Goal: Information Seeking & Learning: Check status

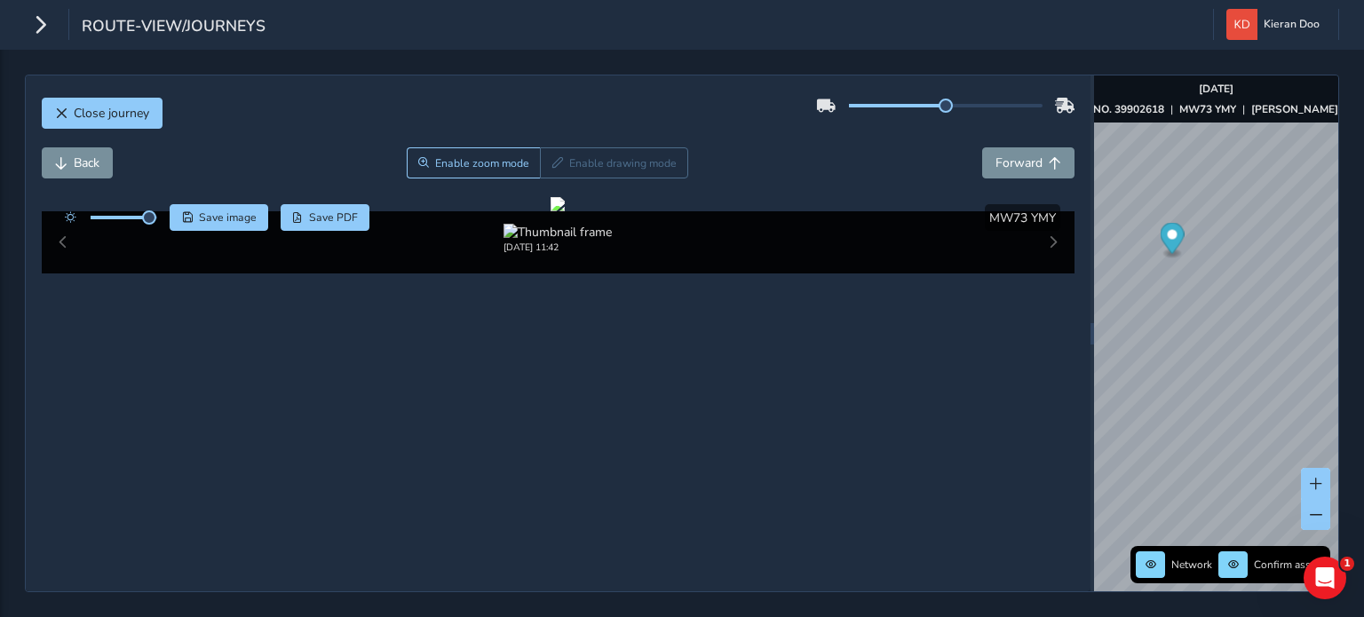
scroll to position [266, 0]
click at [24, 31] on div "route-view/journeys Kieran Doo Colour Scheme: Dark Dim Light Logout" at bounding box center [682, 25] width 1364 height 50
click at [100, 111] on span "Close journey" at bounding box center [111, 113] width 75 height 17
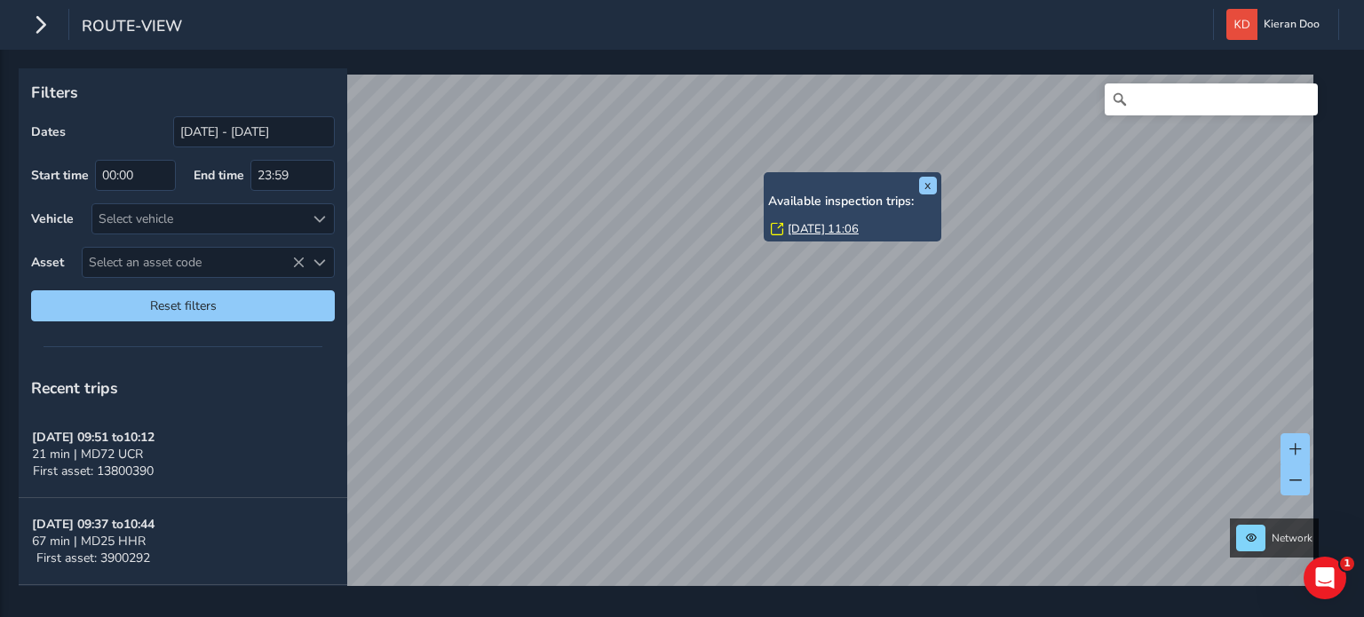
click at [818, 227] on link "[DATE] 11:06" at bounding box center [823, 229] width 71 height 16
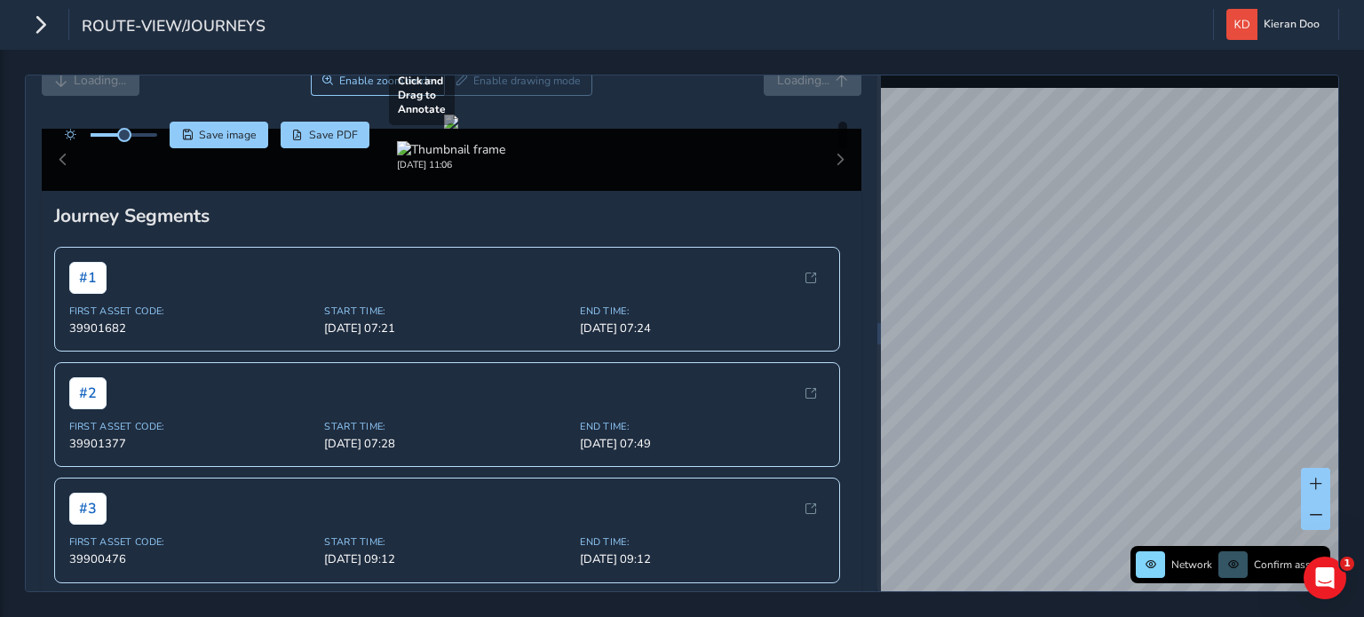
scroll to position [79, 0]
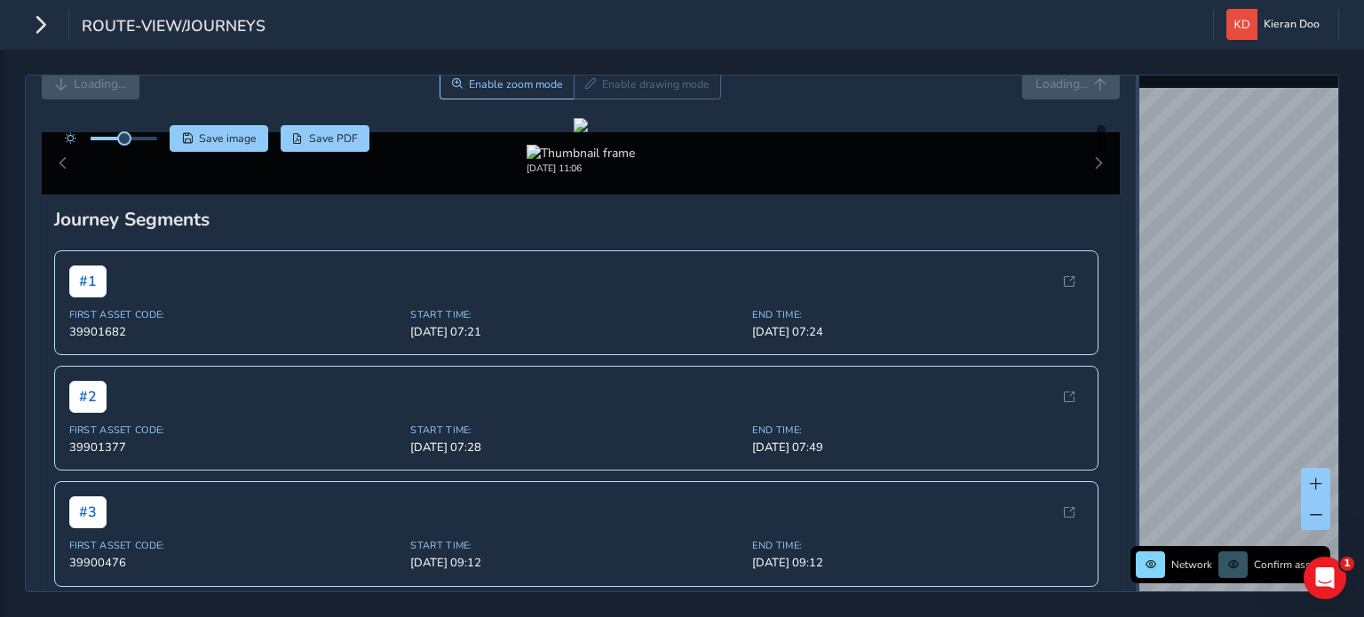
click at [1159, 283] on div "Close journey Loading... Enable zoom mode Enable drawing mode Loading... Click …" at bounding box center [682, 334] width 1314 height 518
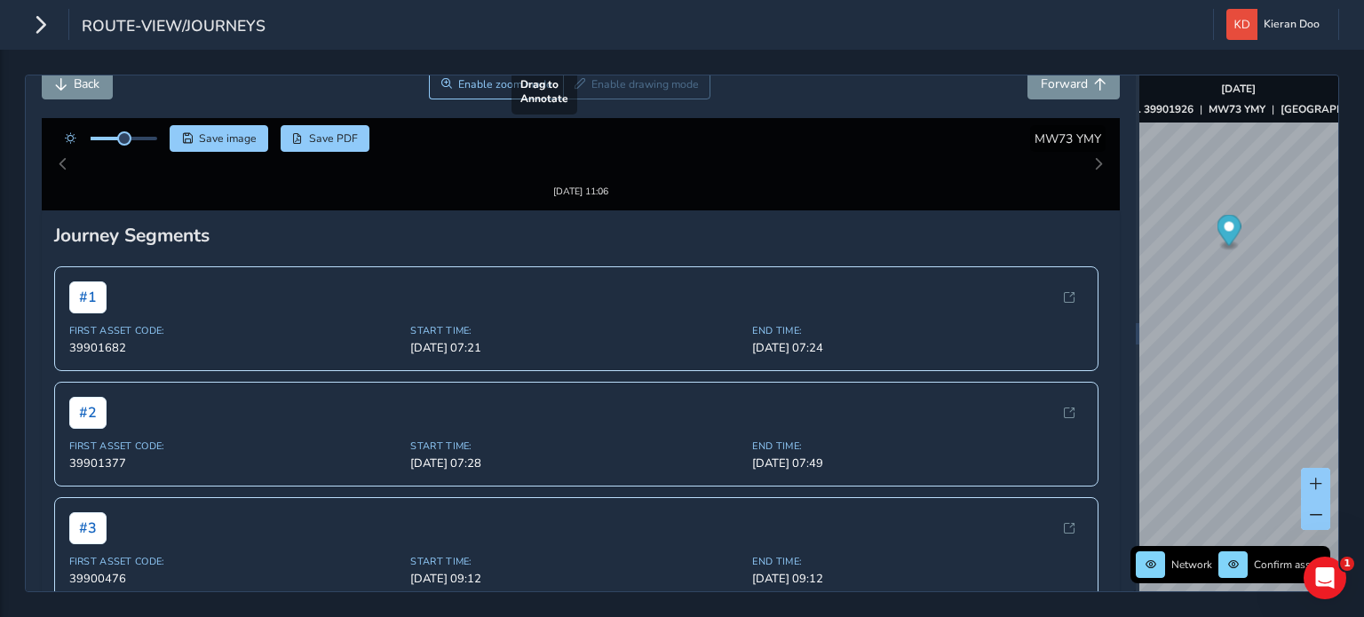
scroll to position [168, 0]
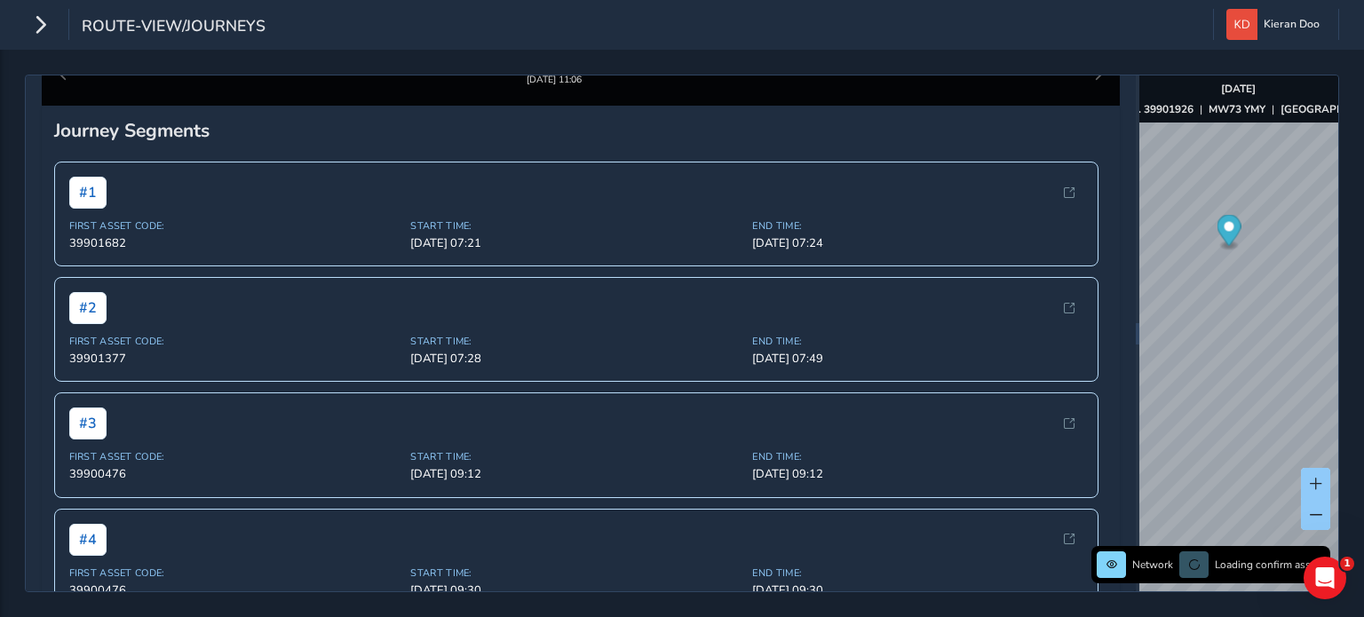
click at [588, 44] on div at bounding box center [581, 36] width 14 height 14
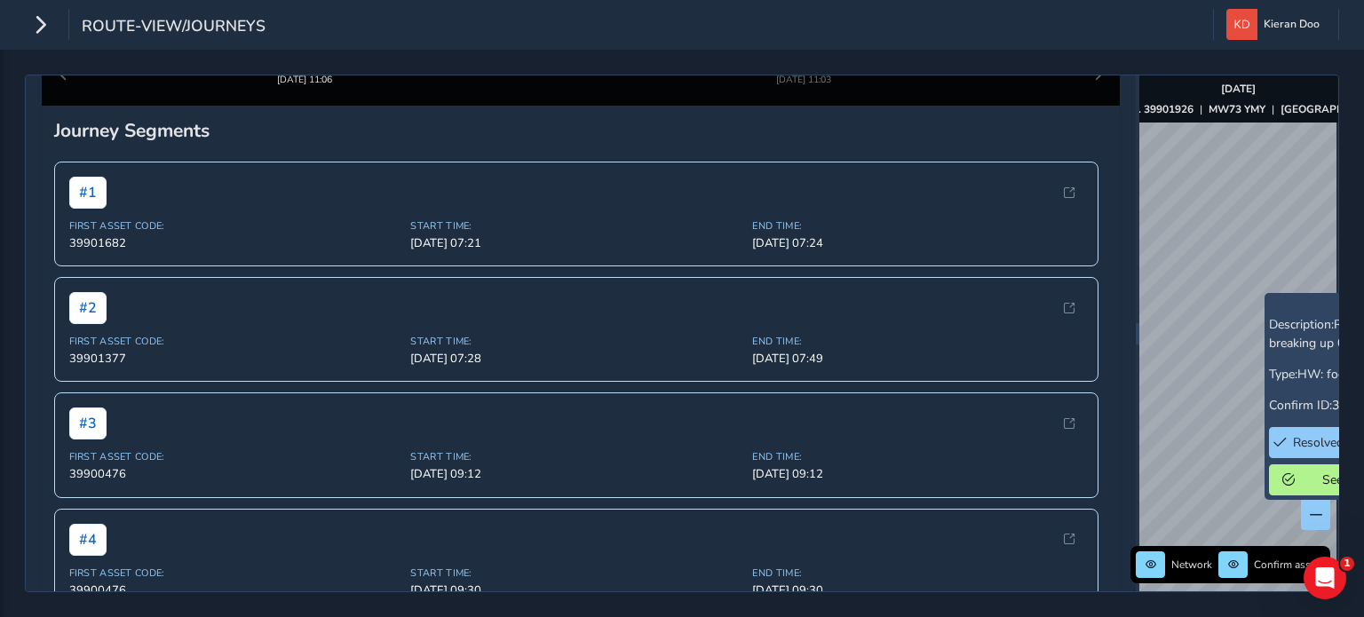
click at [18, 15] on div "route-view/journeys Kieran Doo Colour Scheme: Dark Dim Light Logout" at bounding box center [682, 25] width 1364 height 50
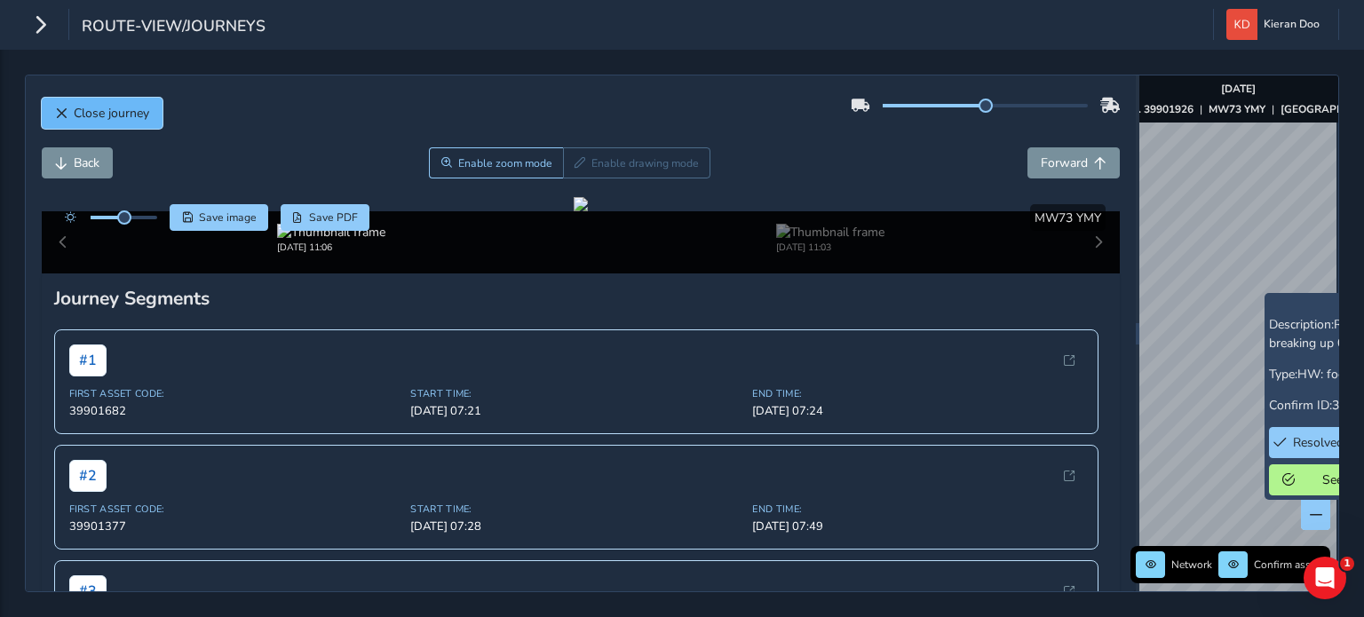
click at [76, 108] on span "Close journey" at bounding box center [111, 113] width 75 height 17
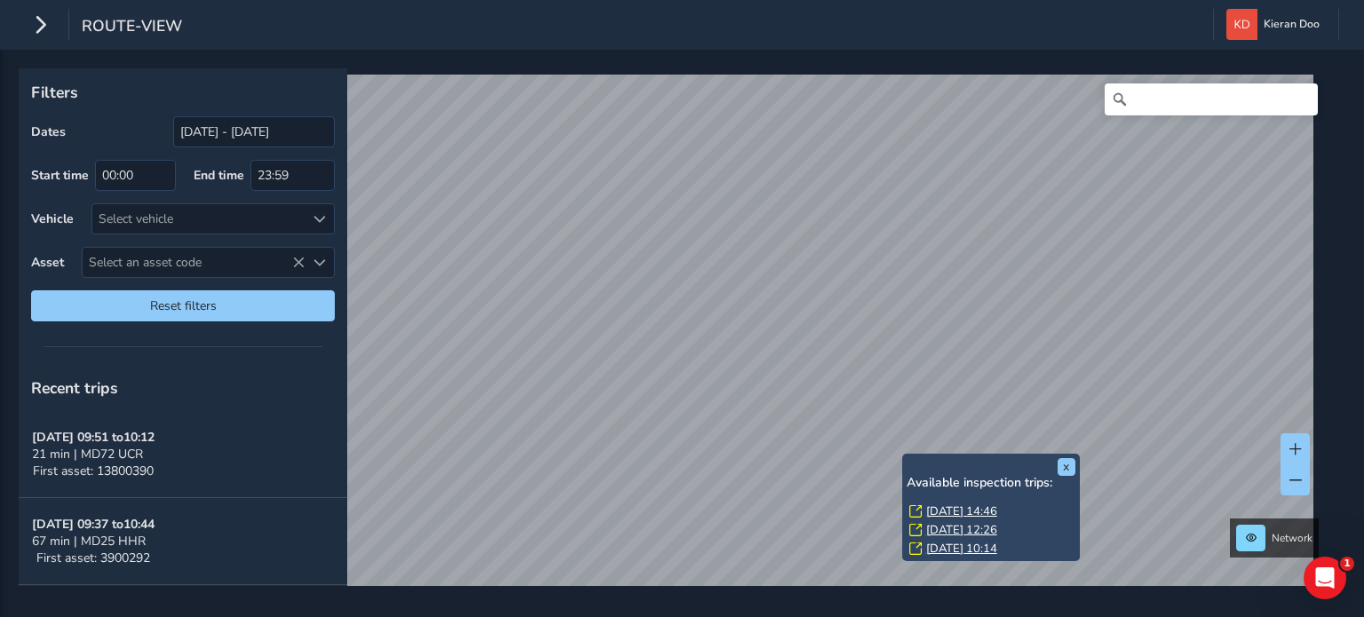
click at [920, 542] on div "x Available inspection trips: [DATE] 14:46 [DATE] 12:26 [DATE] 10:14 Filters Da…" at bounding box center [676, 327] width 1314 height 518
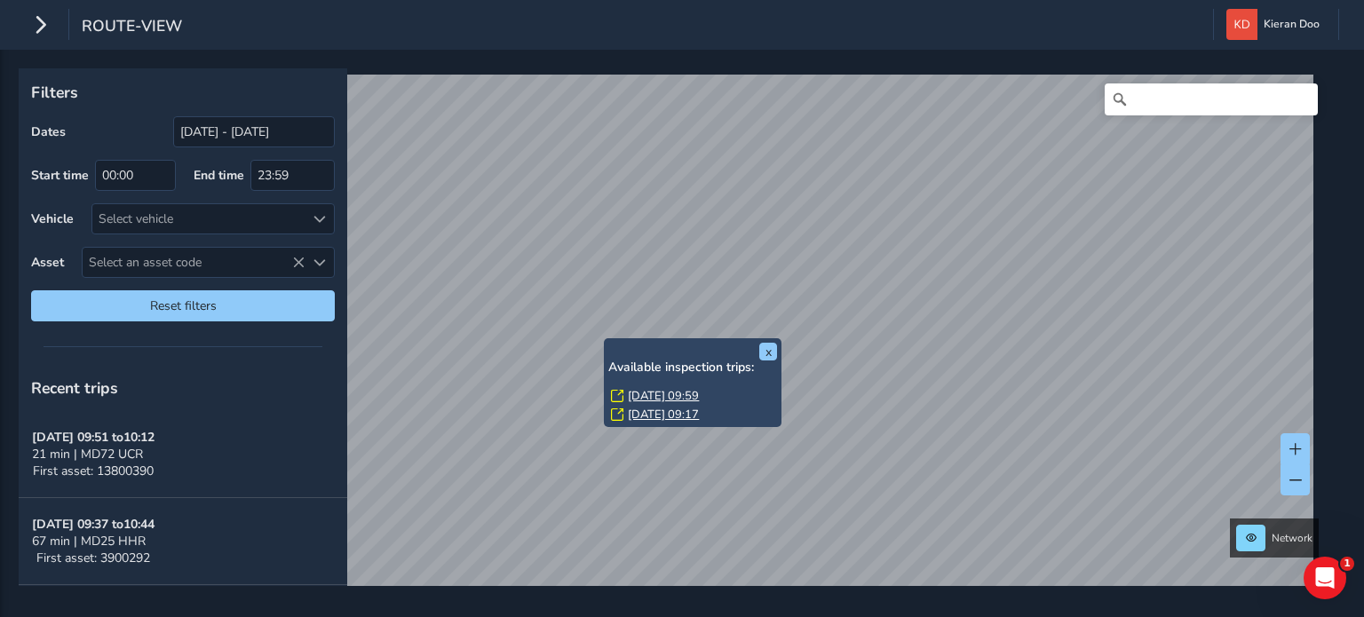
click at [664, 388] on link "[DATE] 09:59" at bounding box center [663, 396] width 71 height 16
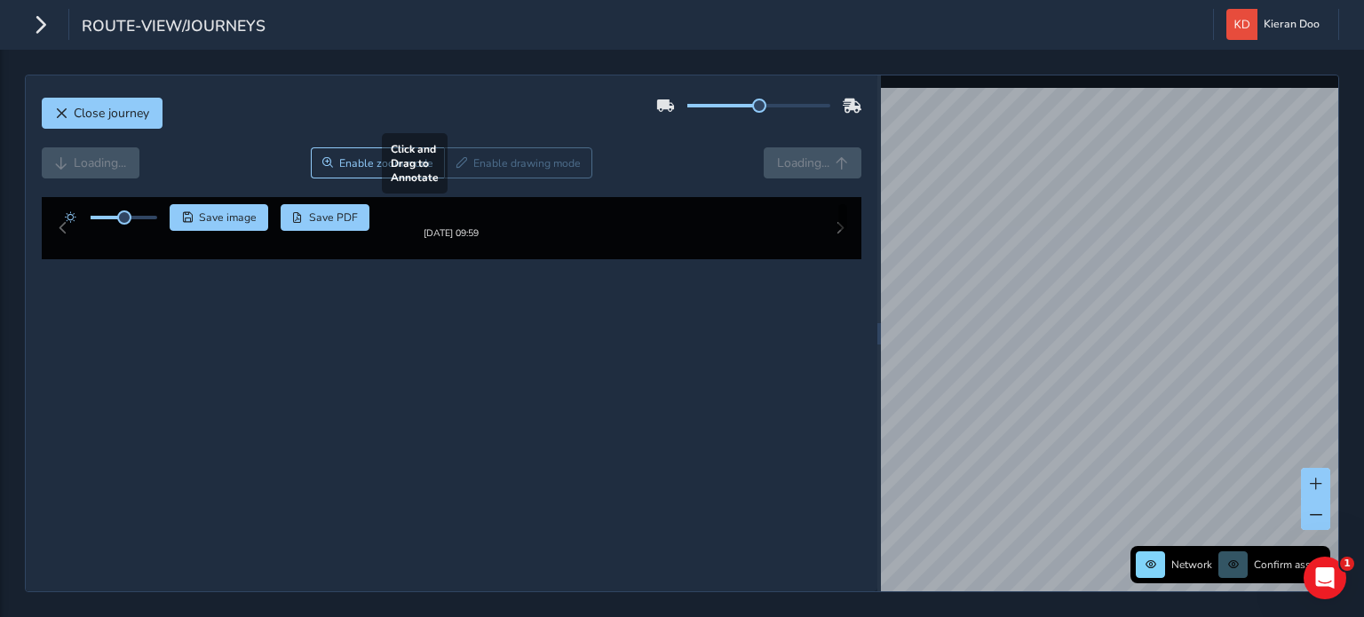
scroll to position [79, 0]
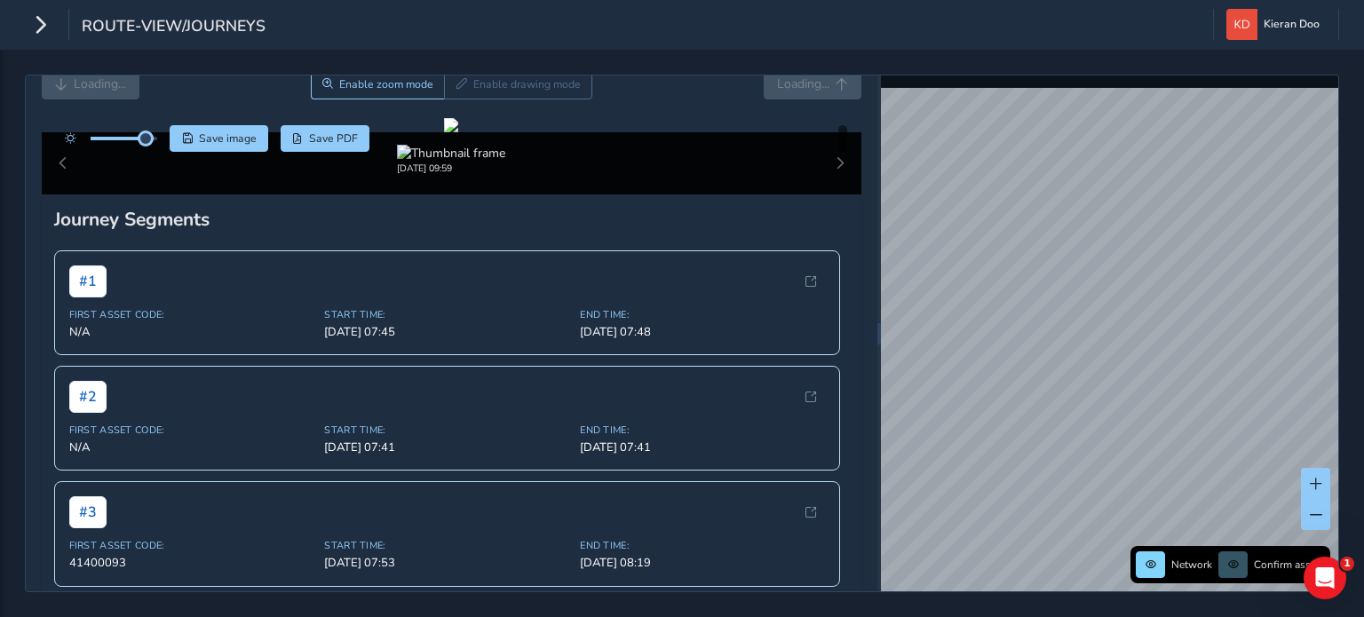
drag, startPoint x: 126, startPoint y: 140, endPoint x: 151, endPoint y: 148, distance: 26.1
click at [149, 148] on div at bounding box center [107, 138] width 102 height 27
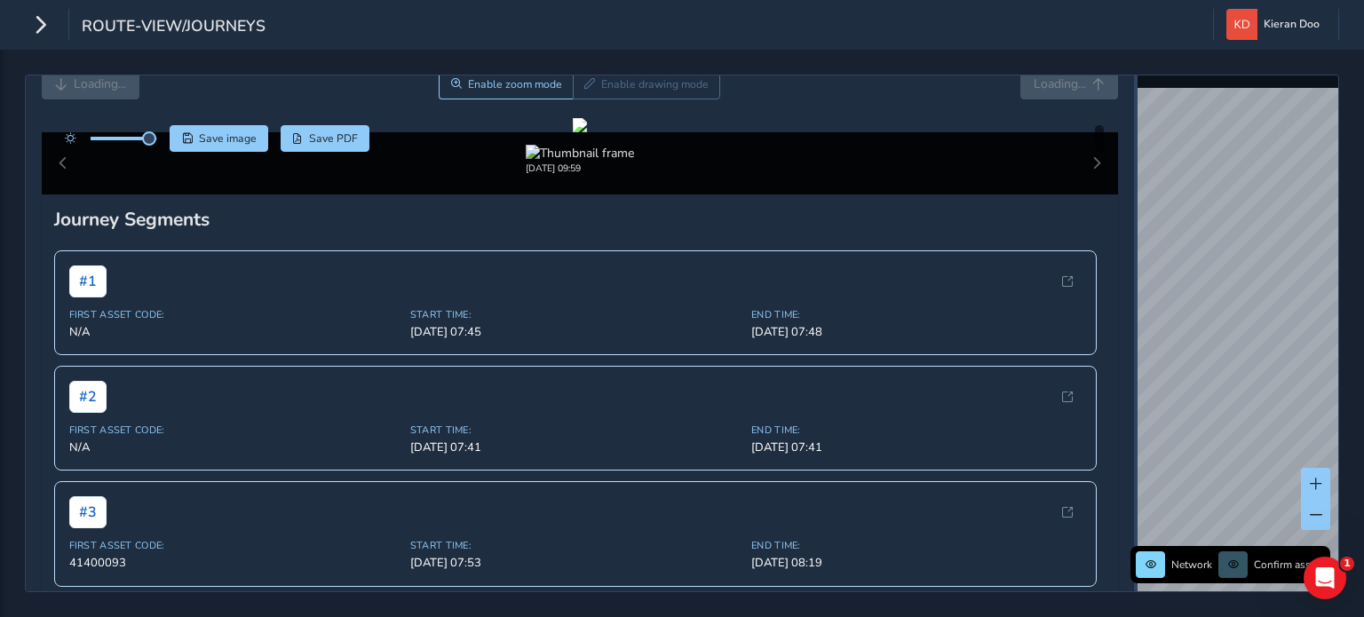
click at [1147, 301] on div "Close journey Loading... Enable zoom mode Enable drawing mode Loading... Click …" at bounding box center [682, 334] width 1314 height 518
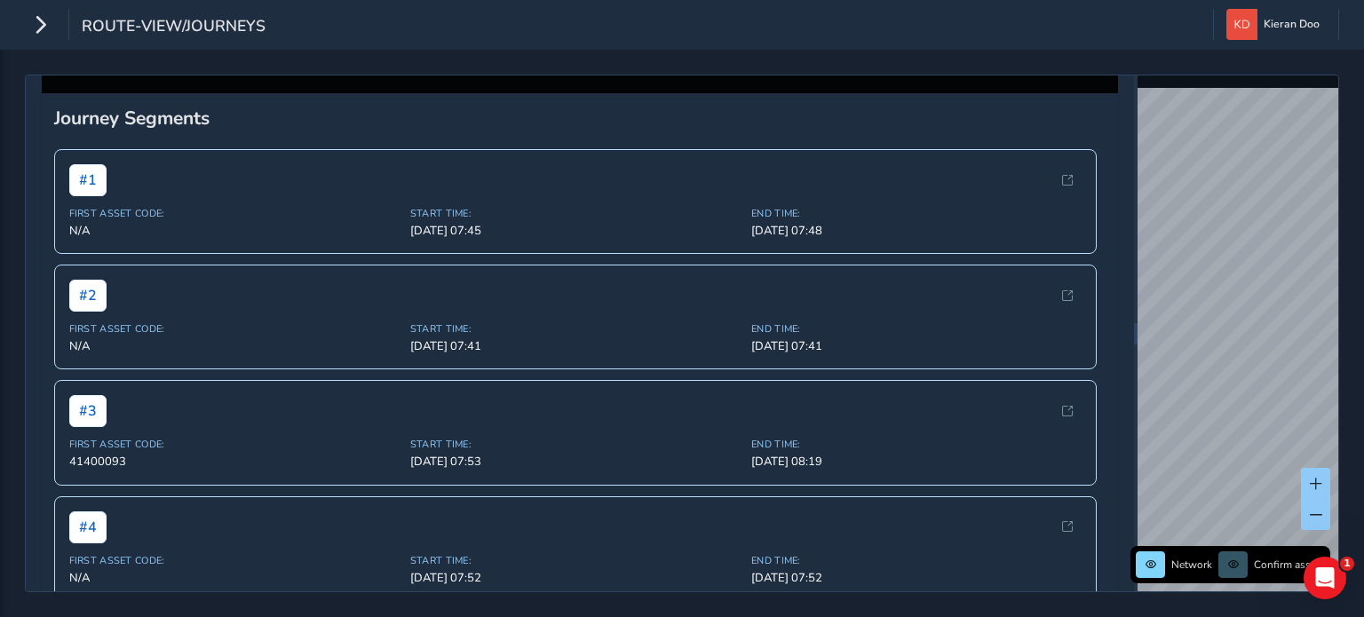
scroll to position [257, 0]
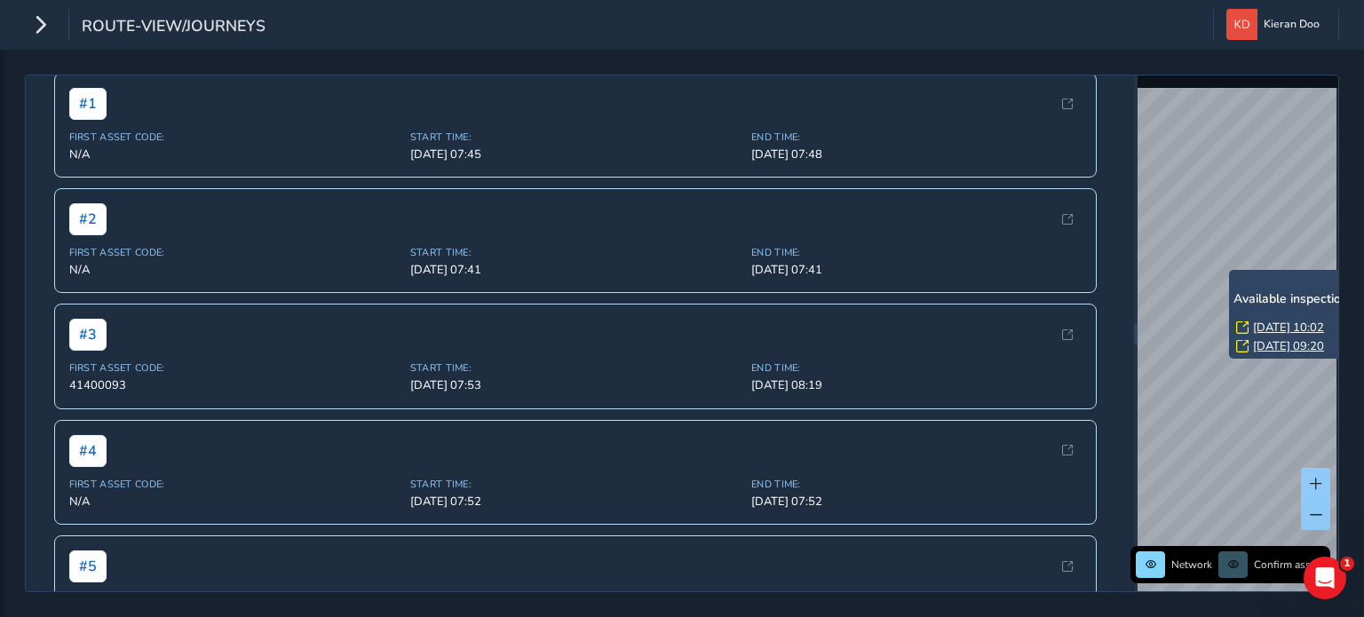
click at [1270, 326] on link "[DATE] 10:02" at bounding box center [1288, 328] width 71 height 16
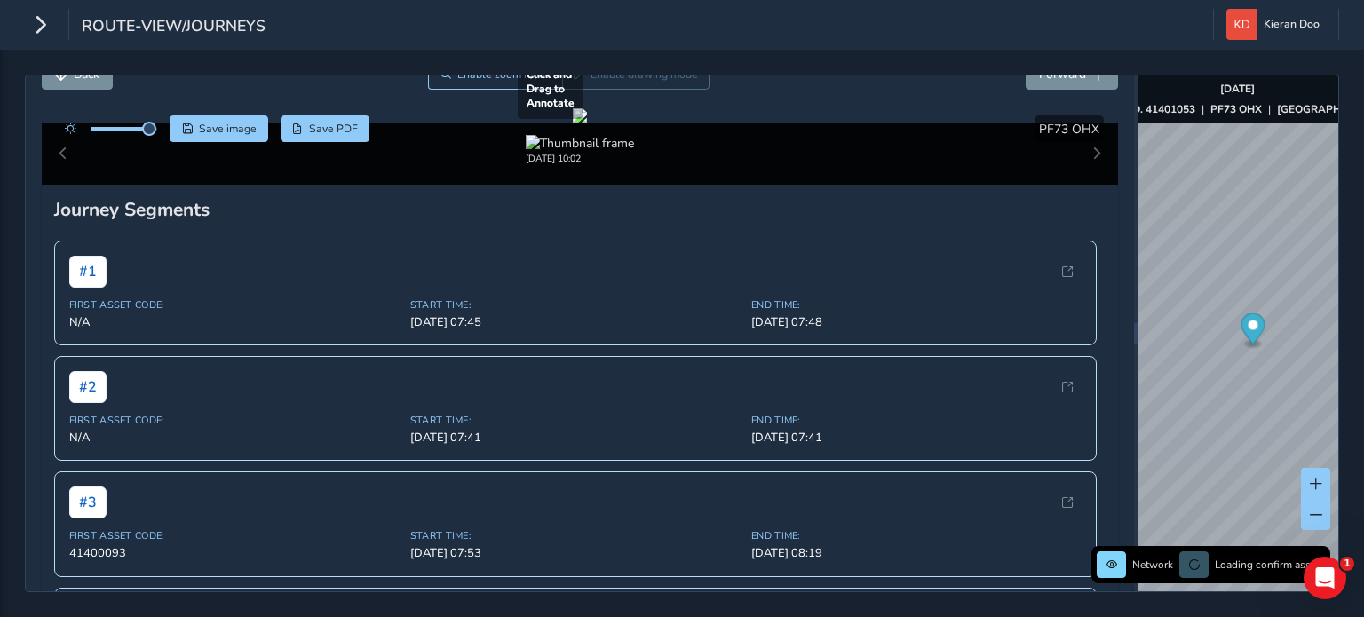
scroll to position [178, 0]
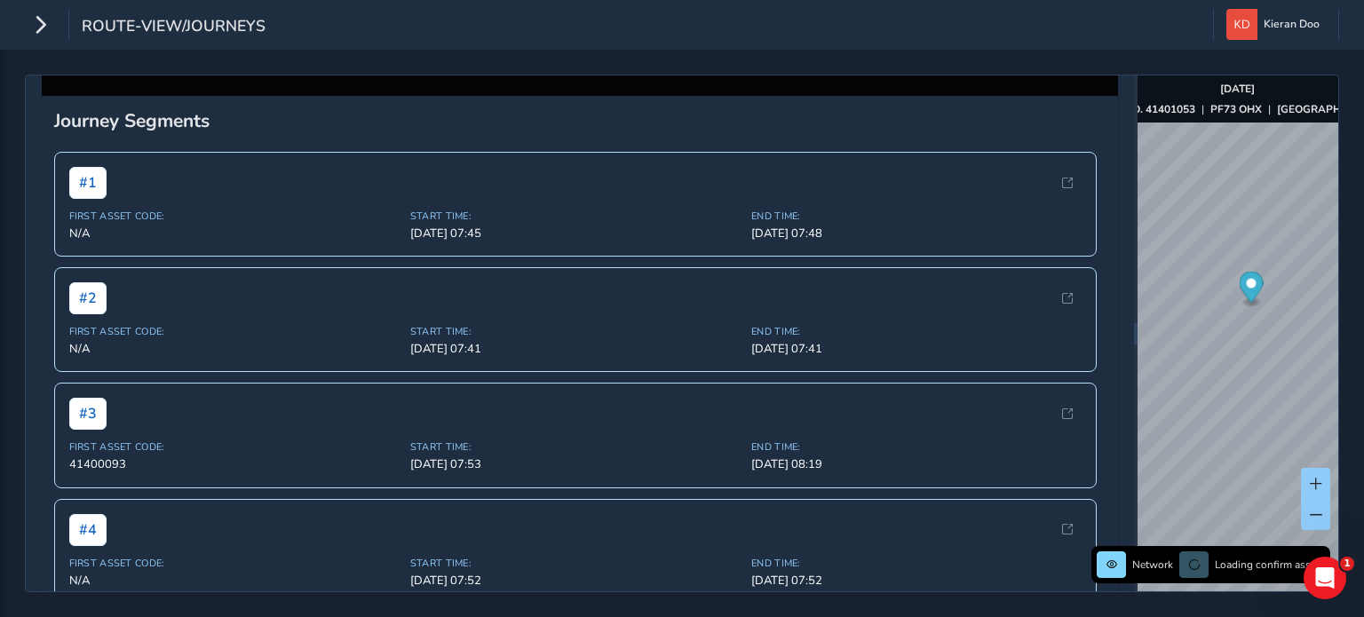
click at [587, 34] on div at bounding box center [580, 27] width 14 height 14
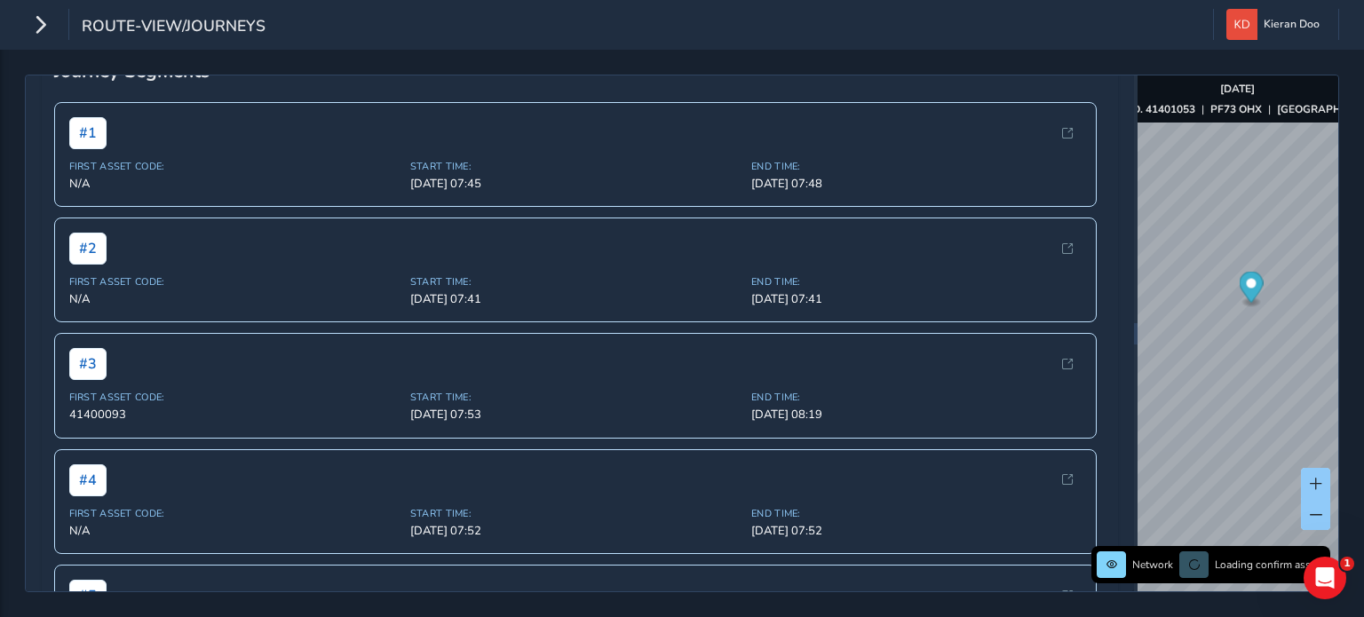
scroll to position [178, 0]
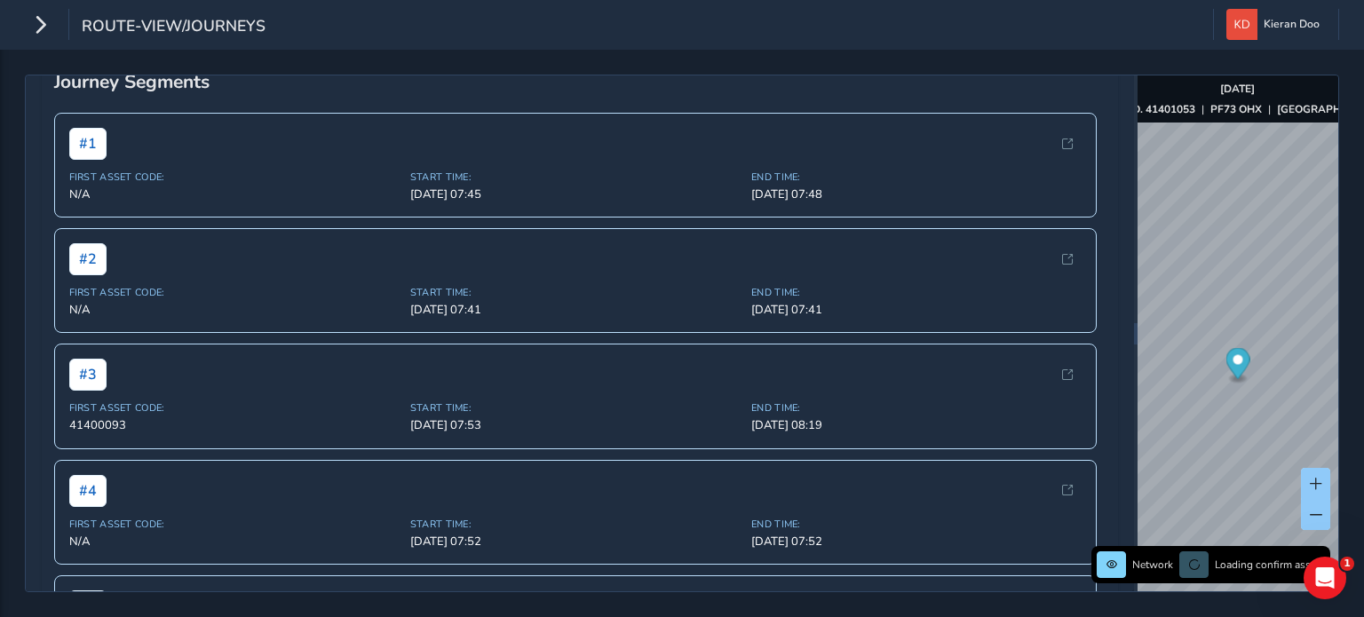
scroll to position [218, 0]
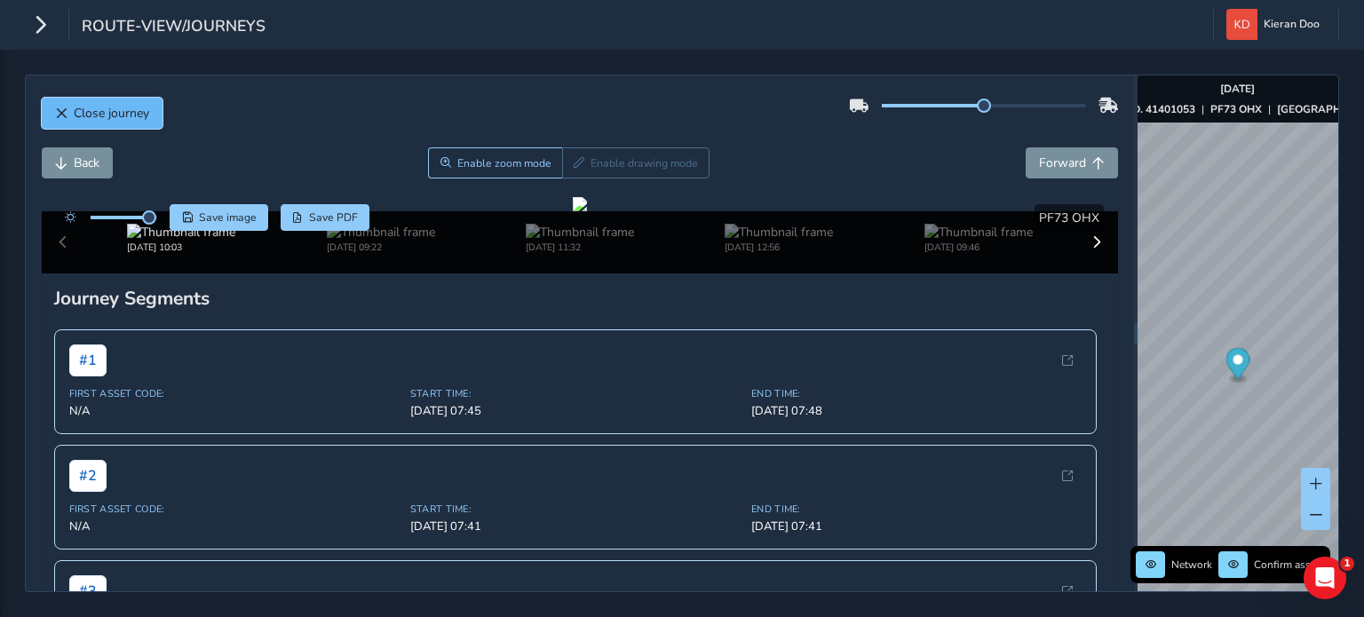
click at [75, 99] on button "Close journey" at bounding box center [102, 113] width 121 height 31
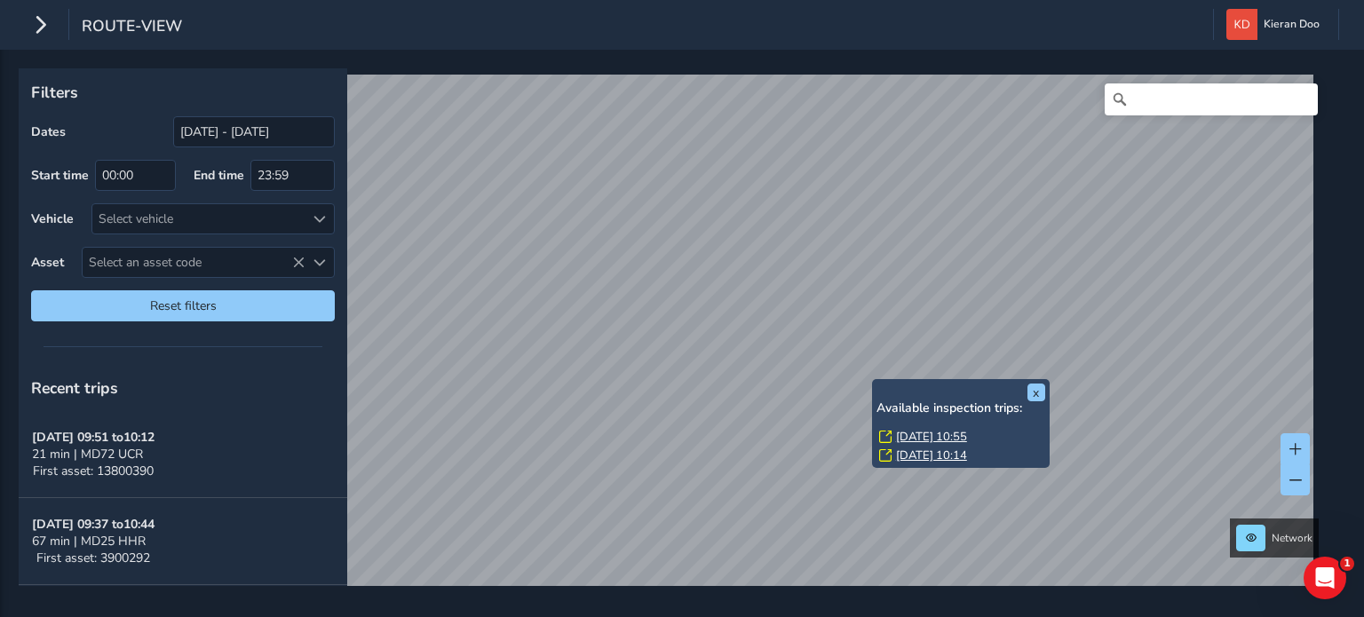
click at [912, 432] on link "[DATE] 10:55" at bounding box center [931, 437] width 71 height 16
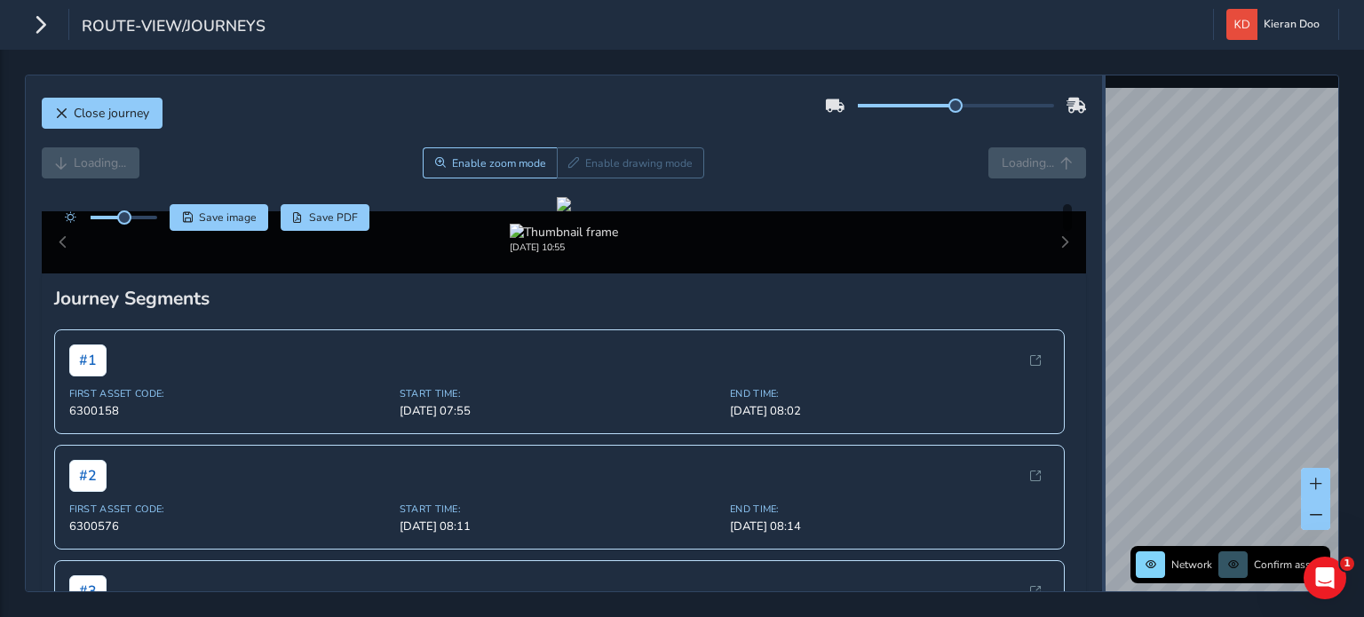
drag, startPoint x: 877, startPoint y: 211, endPoint x: 1125, endPoint y: 210, distance: 247.8
click at [1106, 210] on div at bounding box center [1104, 333] width 4 height 516
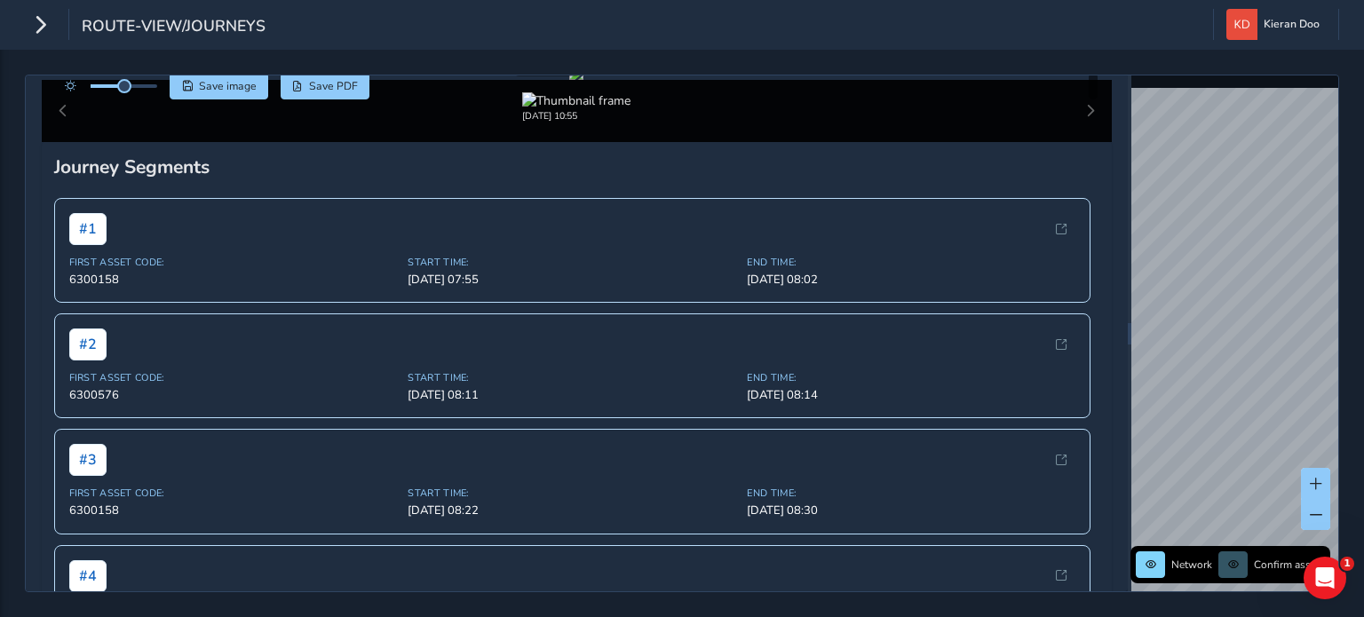
scroll to position [89, 0]
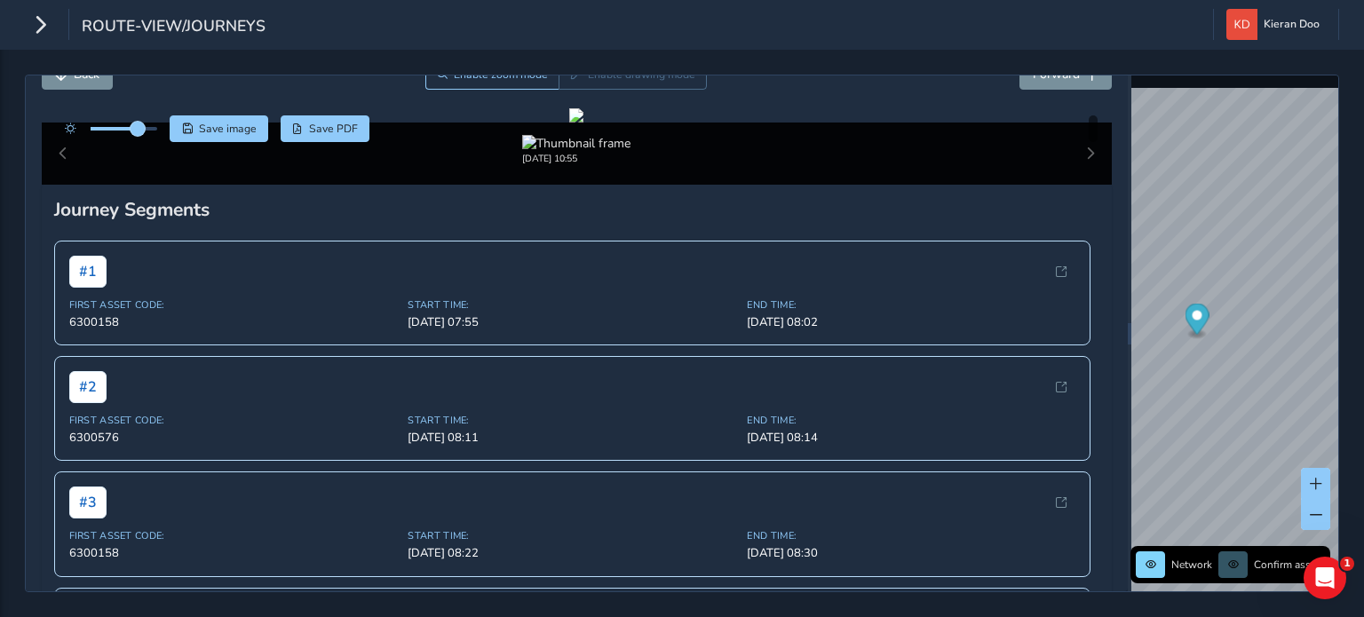
drag, startPoint x: 126, startPoint y: 127, endPoint x: 142, endPoint y: 130, distance: 16.2
click at [142, 130] on span at bounding box center [138, 129] width 14 height 14
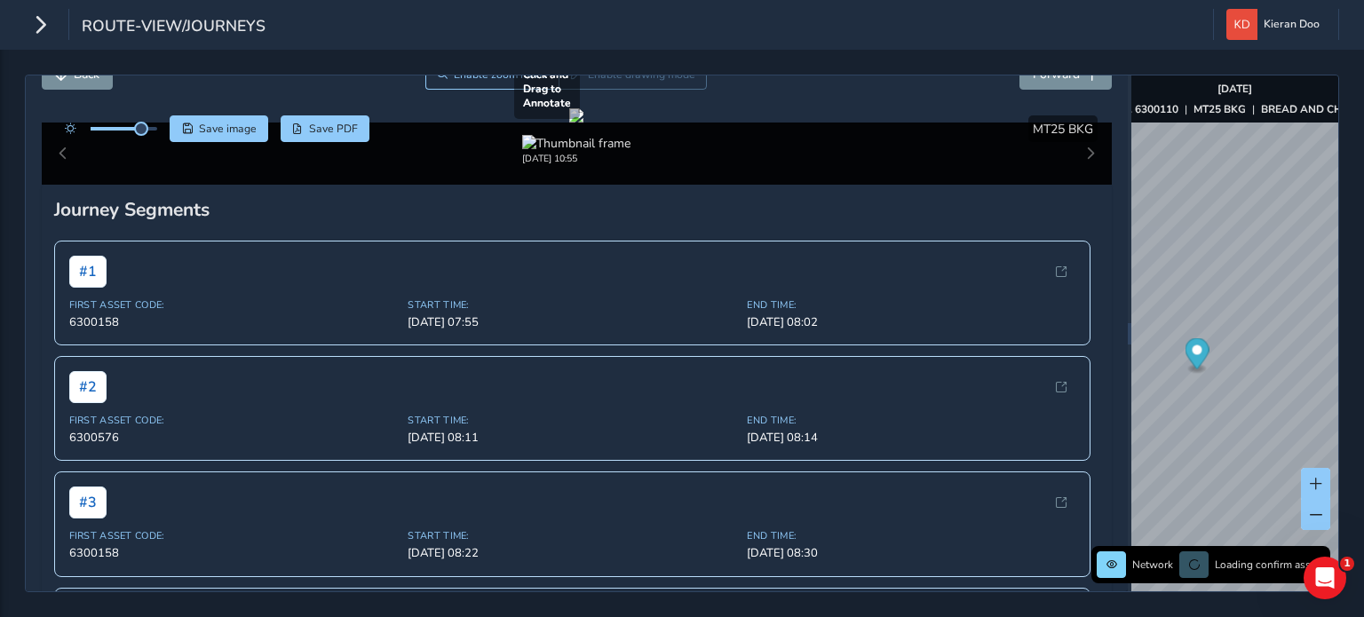
click at [583, 123] on div at bounding box center [576, 115] width 14 height 14
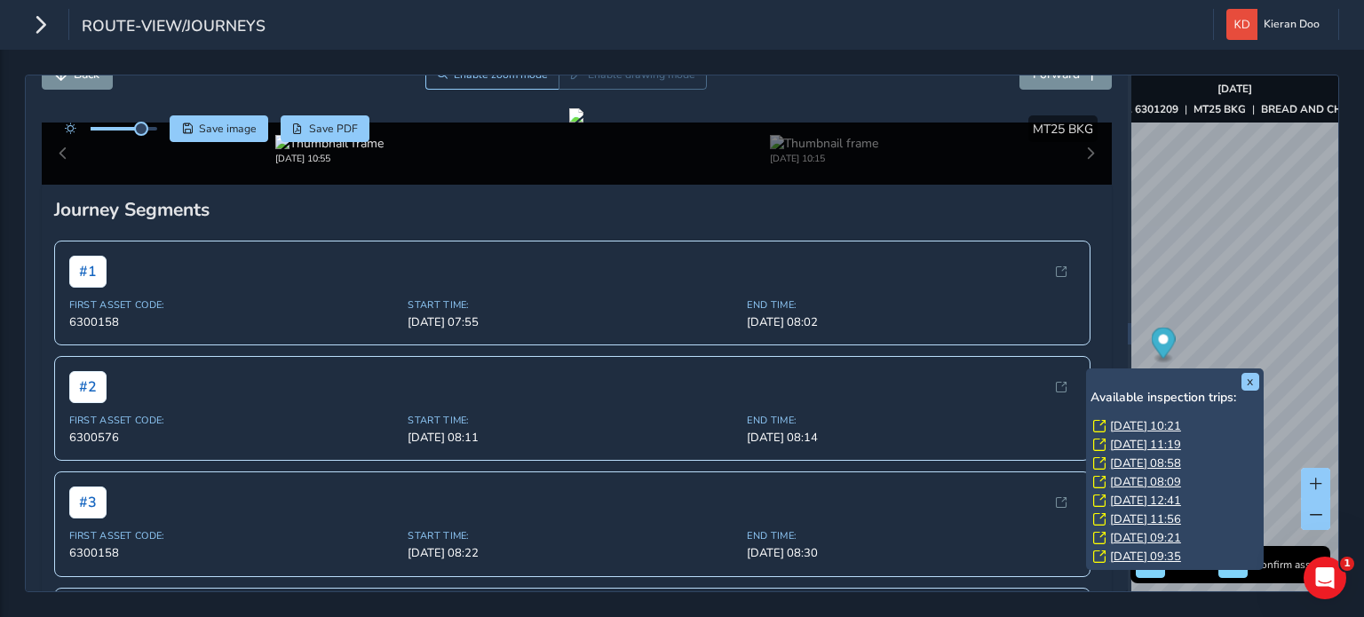
click at [1162, 443] on link "[DATE] 11:19" at bounding box center [1145, 445] width 71 height 16
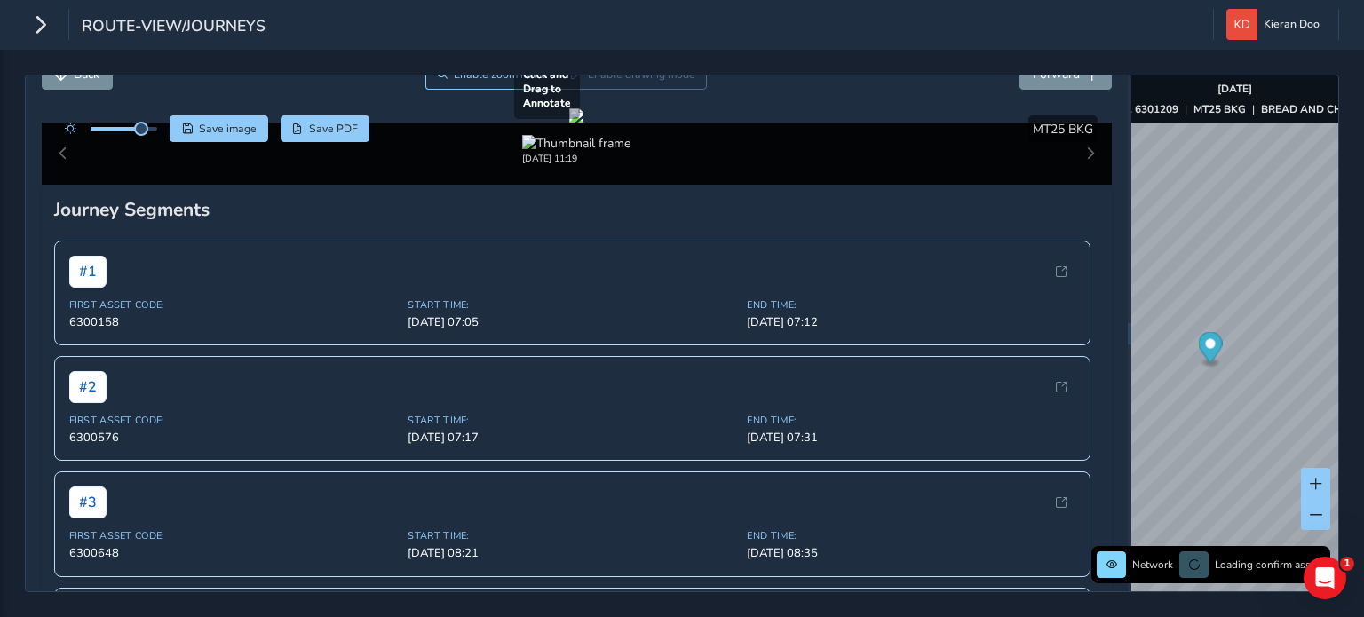
click at [583, 123] on div at bounding box center [576, 115] width 14 height 14
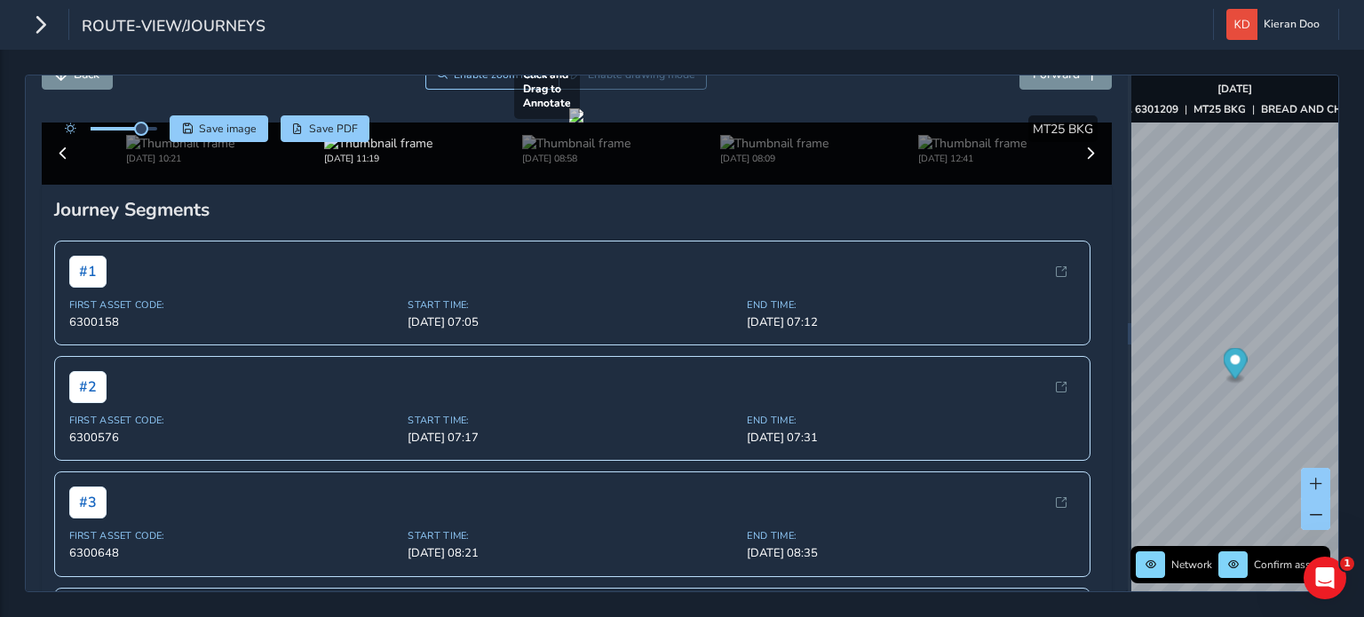
click at [583, 123] on div at bounding box center [576, 115] width 14 height 14
